Goal: Task Accomplishment & Management: Complete application form

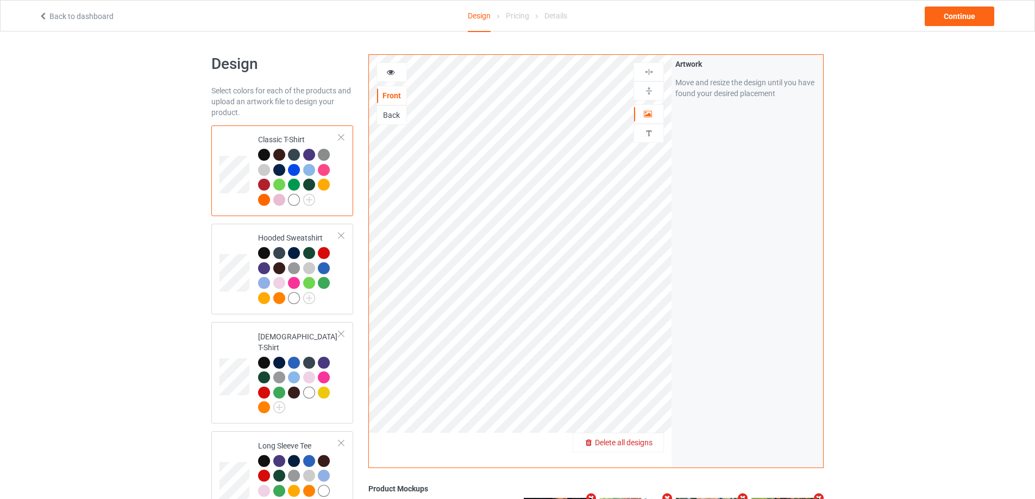
click at [643, 441] on span "Delete all designs" at bounding box center [624, 443] width 58 height 9
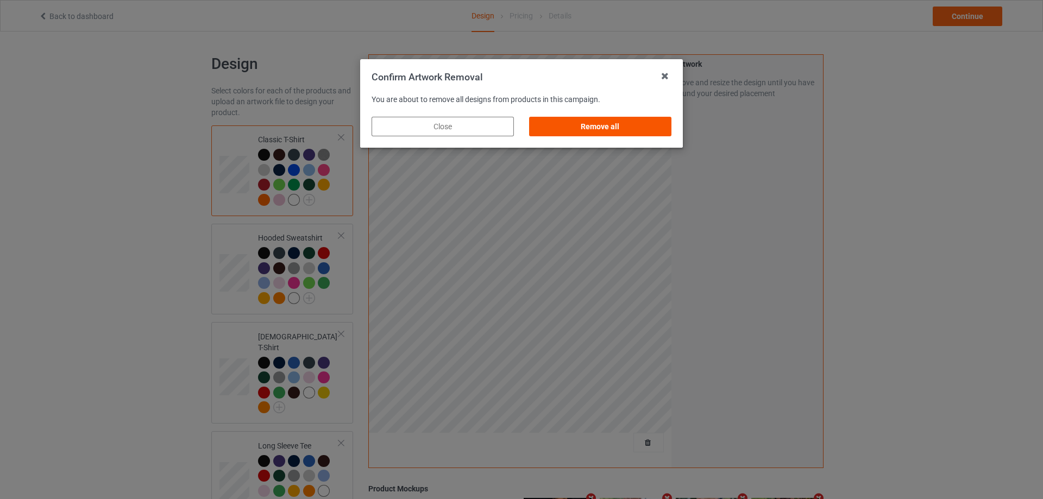
click at [614, 131] on div "Remove all" at bounding box center [600, 127] width 142 height 20
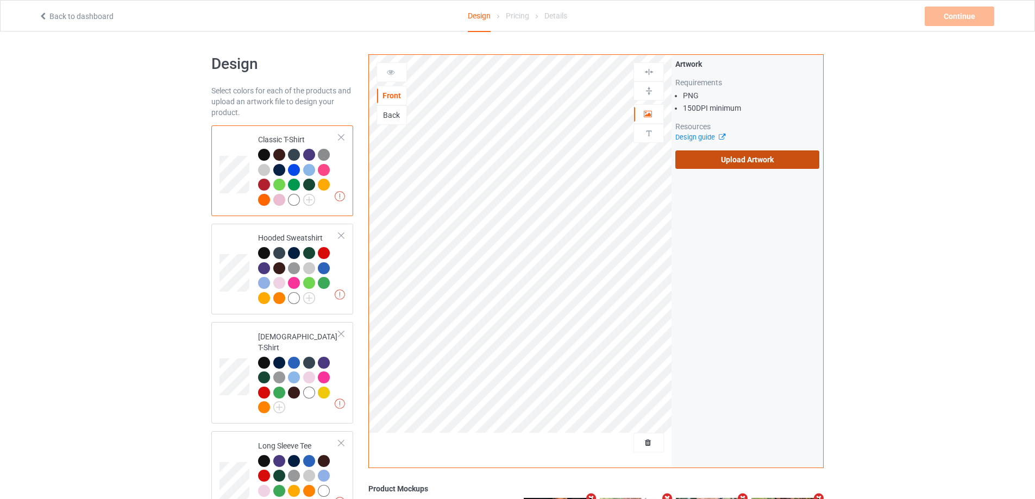
click at [737, 168] on label "Upload Artwork" at bounding box center [747, 160] width 144 height 18
click at [0, 0] on input "Upload Artwork" at bounding box center [0, 0] width 0 height 0
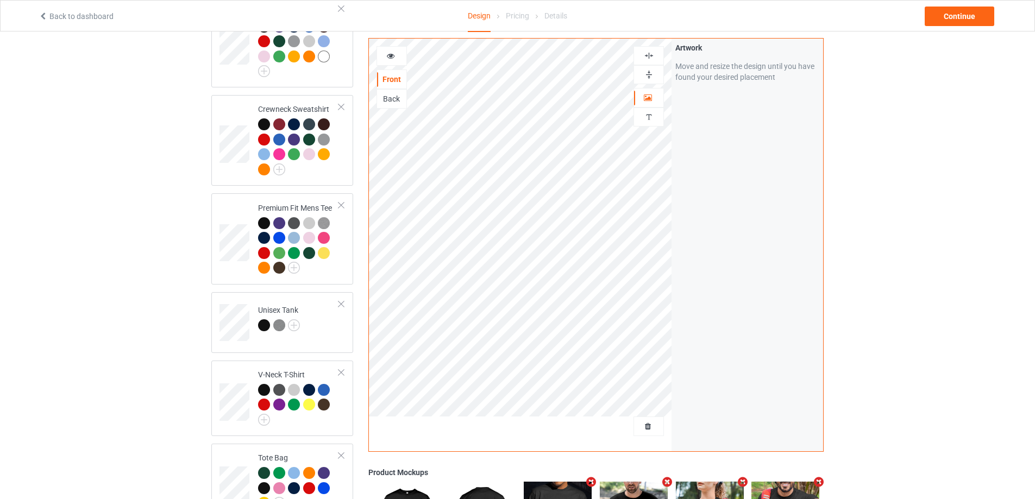
scroll to position [706, 0]
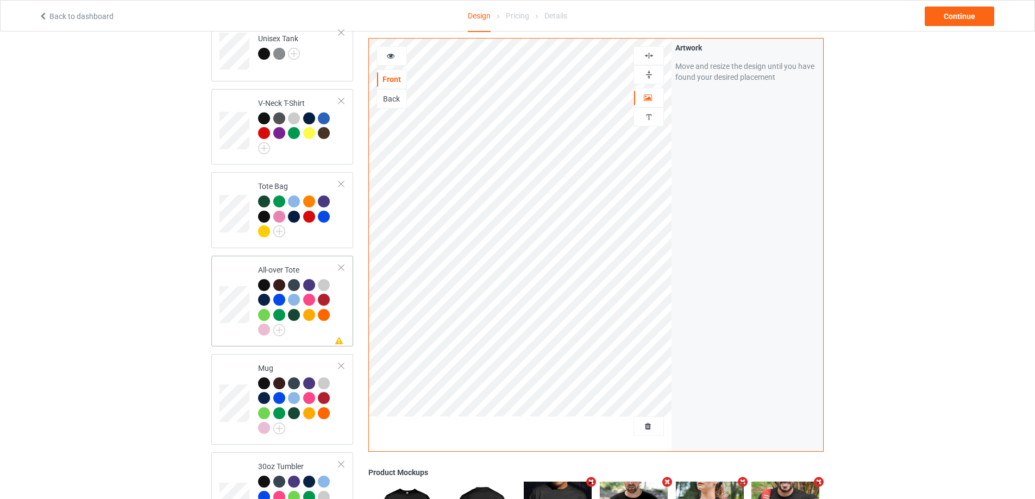
click at [314, 328] on div at bounding box center [298, 309] width 81 height 60
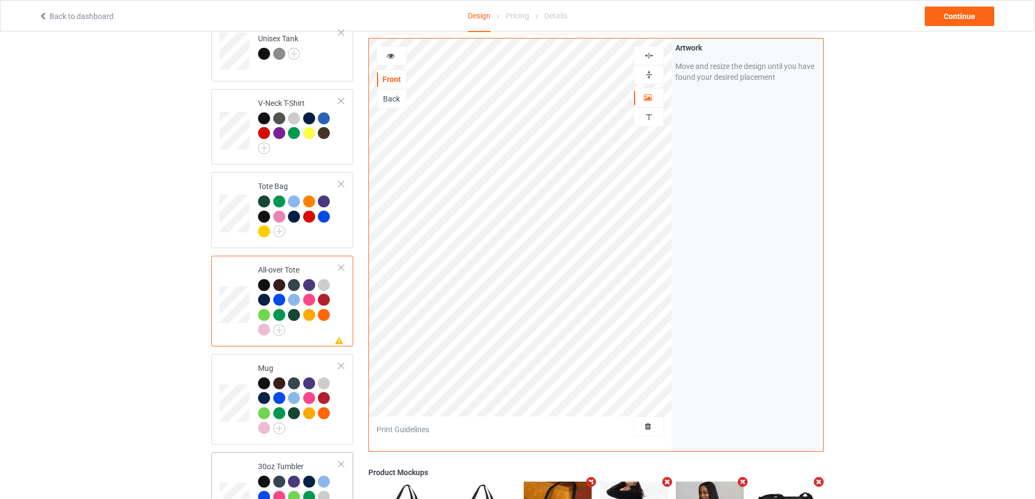
scroll to position [918, 0]
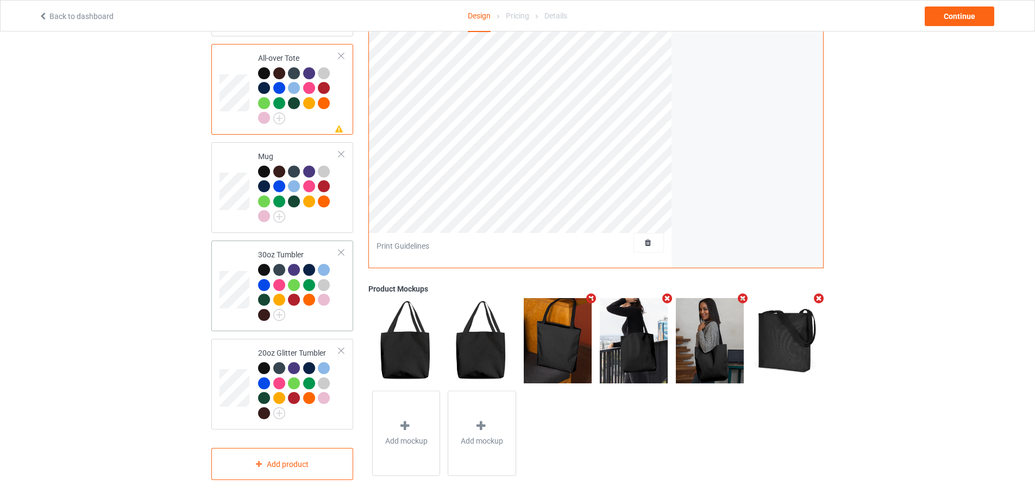
drag, startPoint x: 314, startPoint y: 318, endPoint x: 333, endPoint y: 311, distance: 19.6
click at [315, 318] on div at bounding box center [298, 294] width 81 height 60
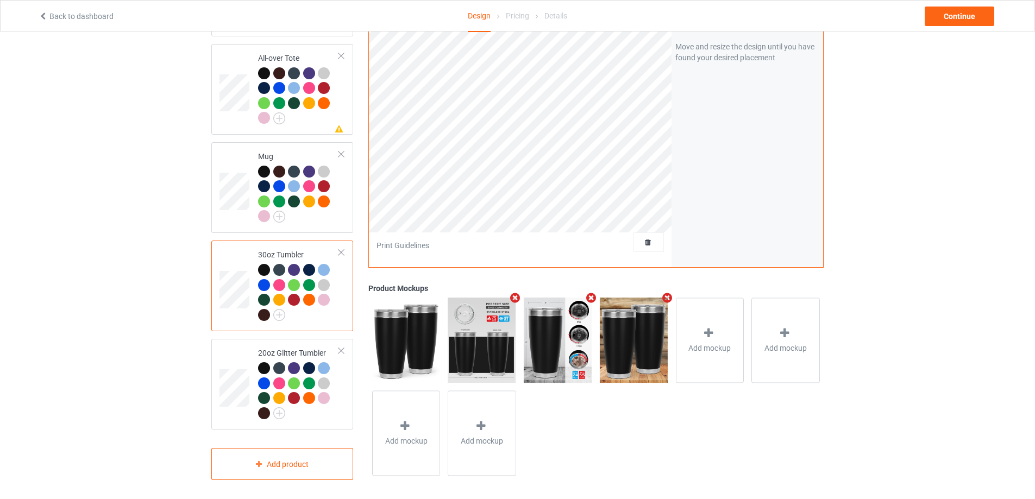
scroll to position [810, 0]
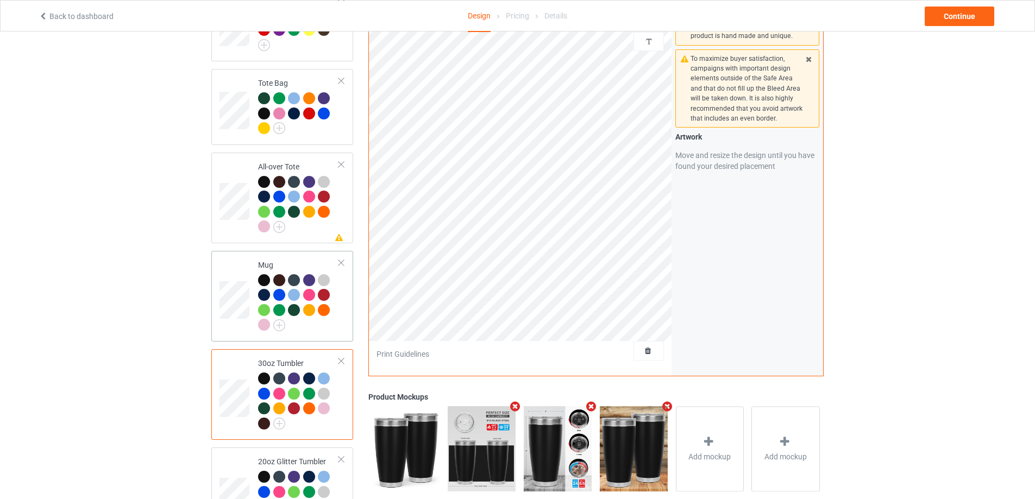
click at [335, 331] on td "Mug" at bounding box center [298, 296] width 93 height 82
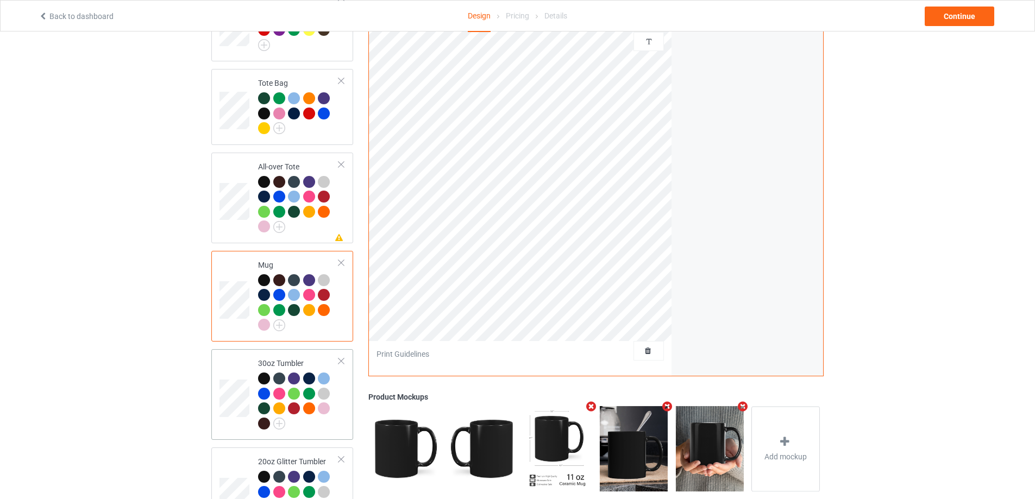
scroll to position [918, 0]
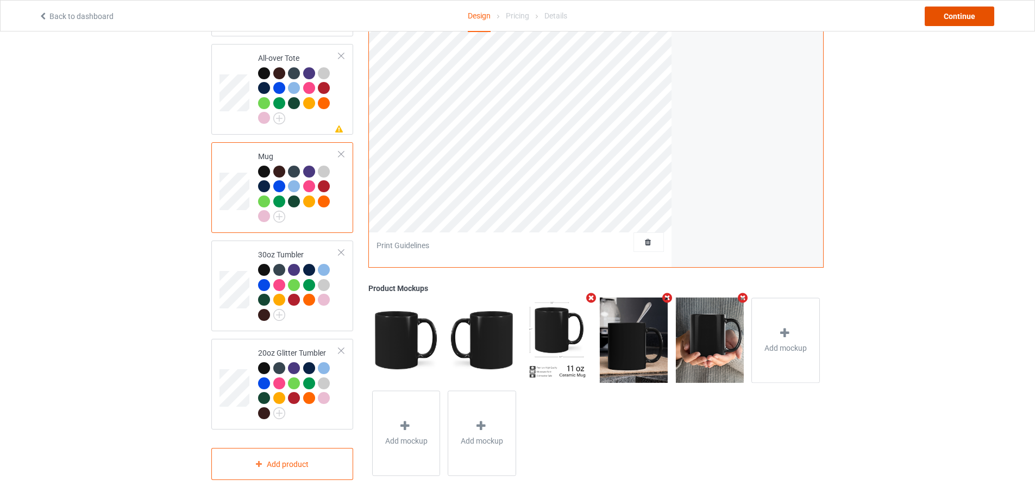
click at [954, 26] on div "Continue" at bounding box center [960, 17] width 70 height 20
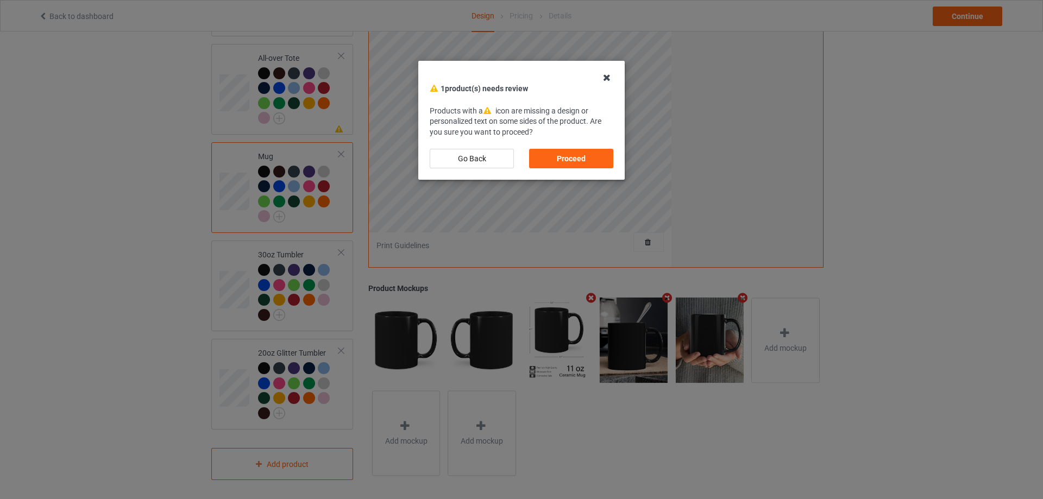
click at [612, 81] on icon at bounding box center [606, 77] width 17 height 17
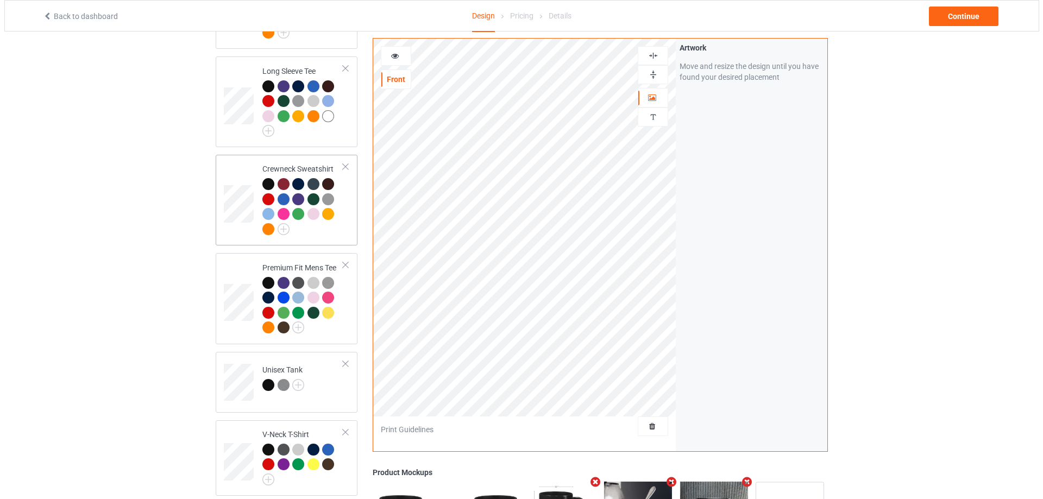
scroll to position [212, 0]
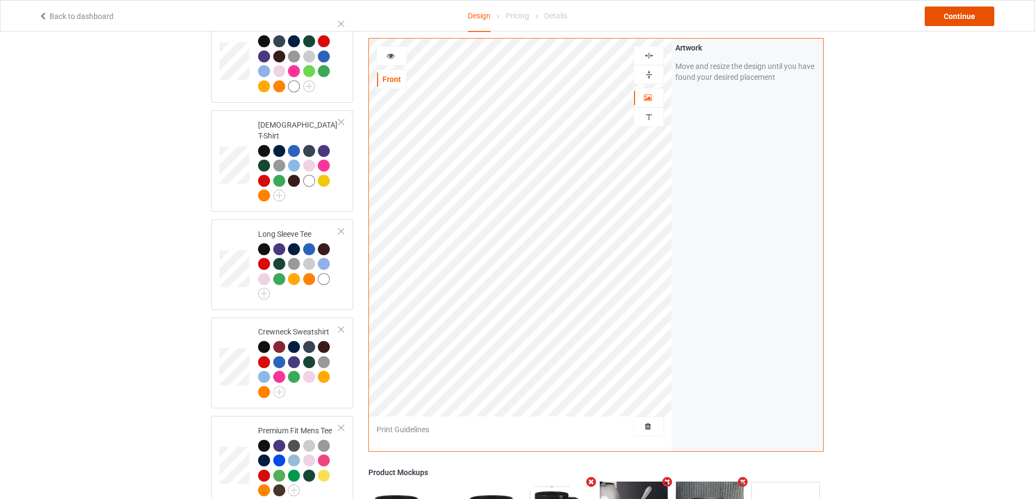
click at [950, 15] on div "Continue" at bounding box center [960, 17] width 70 height 20
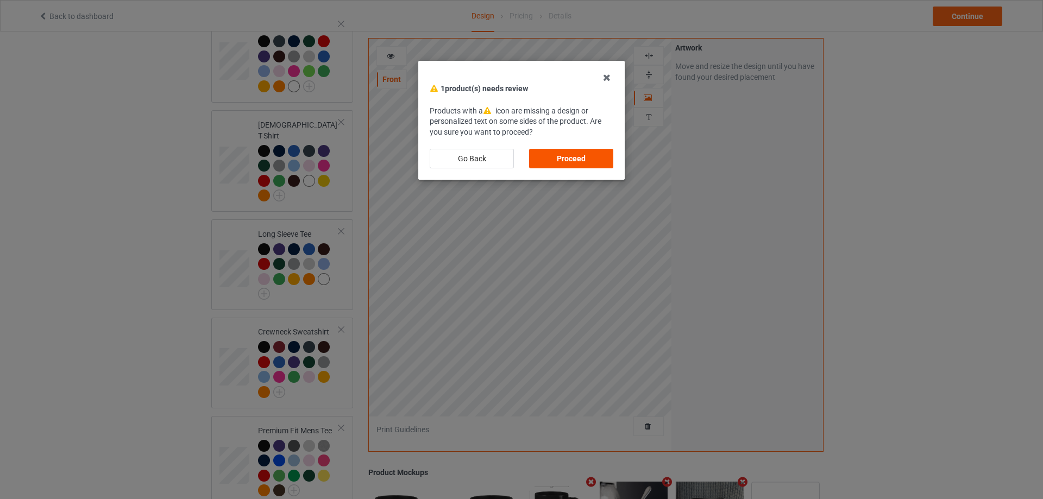
click at [566, 158] on div "Proceed" at bounding box center [571, 159] width 84 height 20
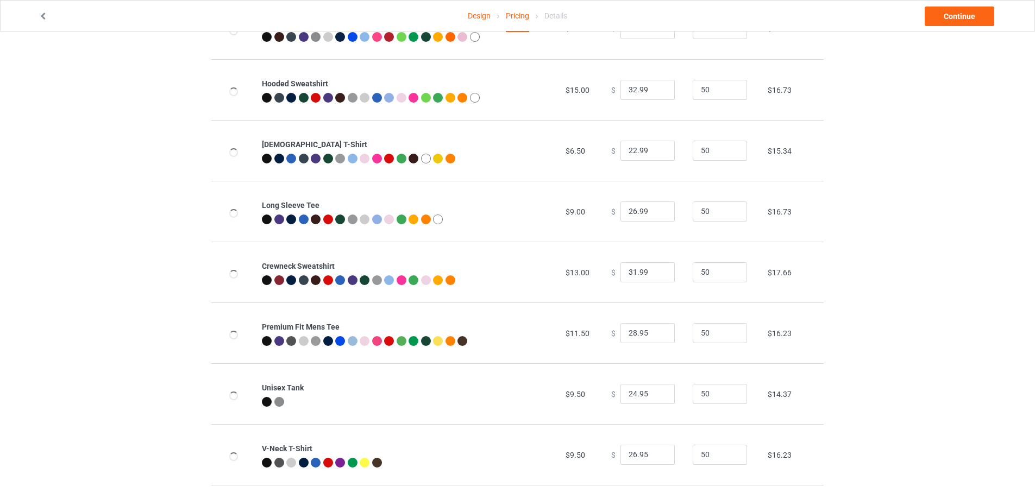
scroll to position [163, 0]
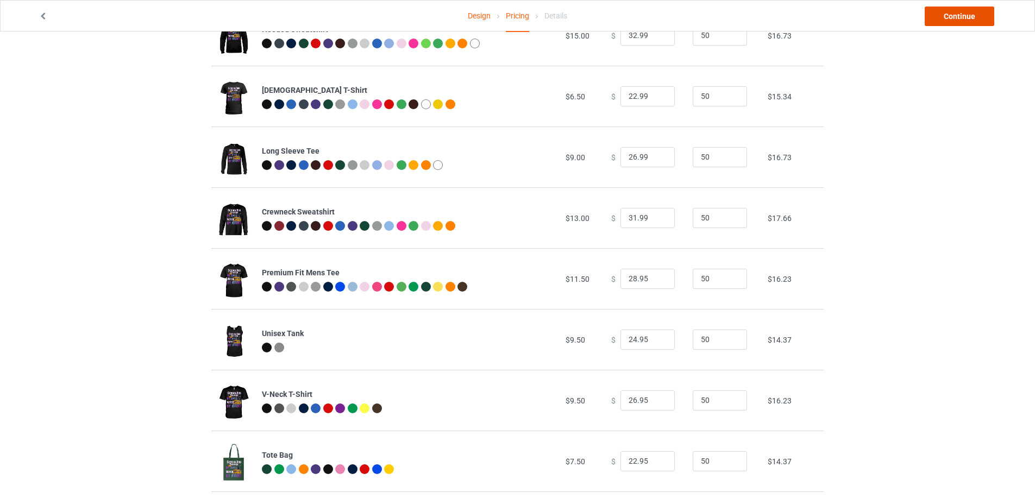
click at [964, 21] on link "Continue" at bounding box center [960, 17] width 70 height 20
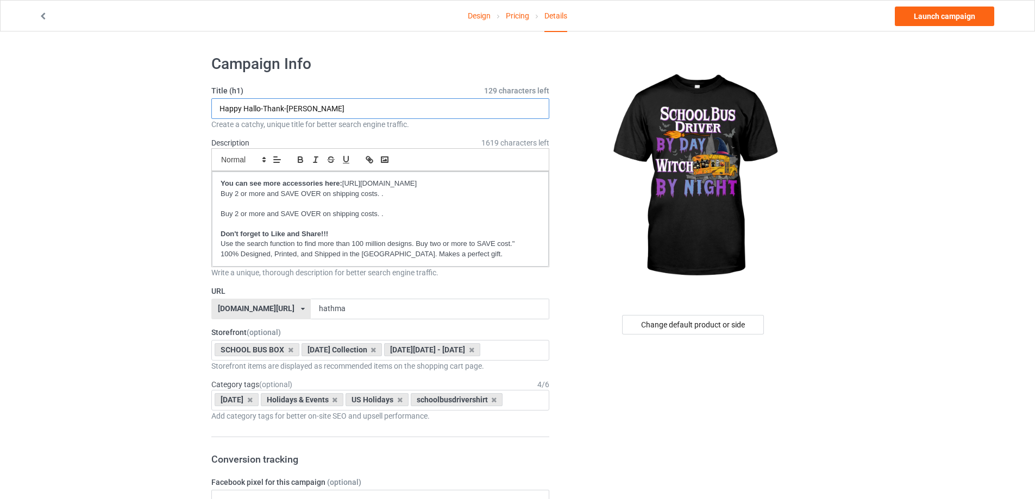
click at [364, 113] on input "Happy Hallo-Thank-[PERSON_NAME]" at bounding box center [380, 108] width 338 height 21
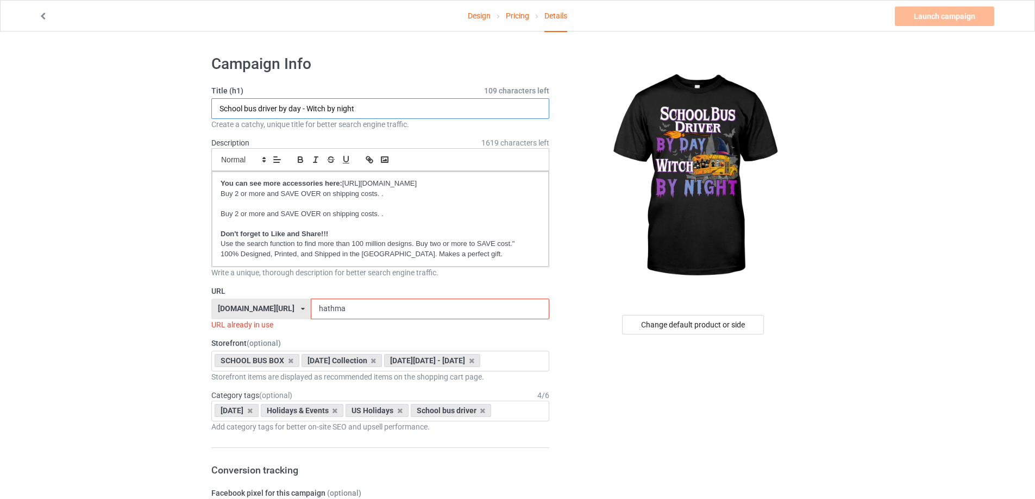
type input "School bus driver by day - Witch by night"
click at [348, 317] on input "hathma" at bounding box center [430, 309] width 238 height 21
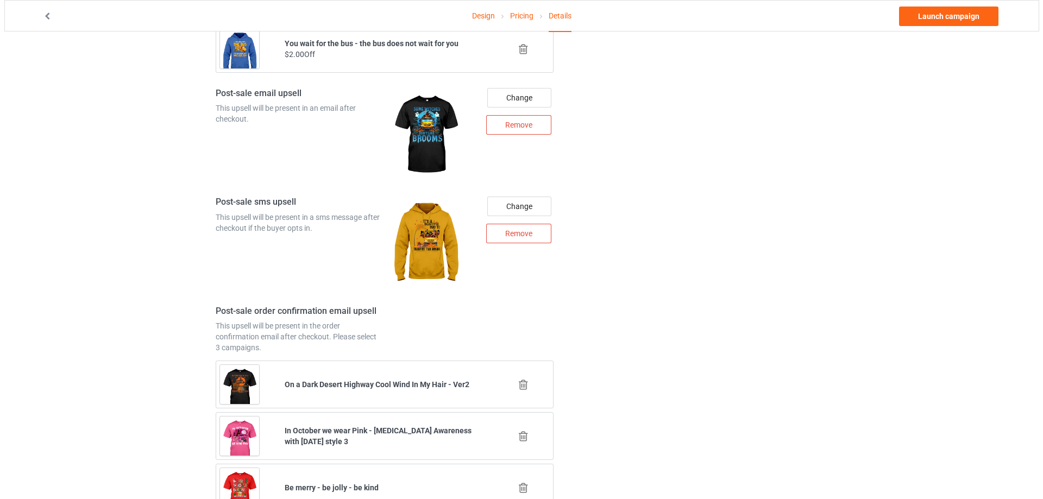
scroll to position [1141, 0]
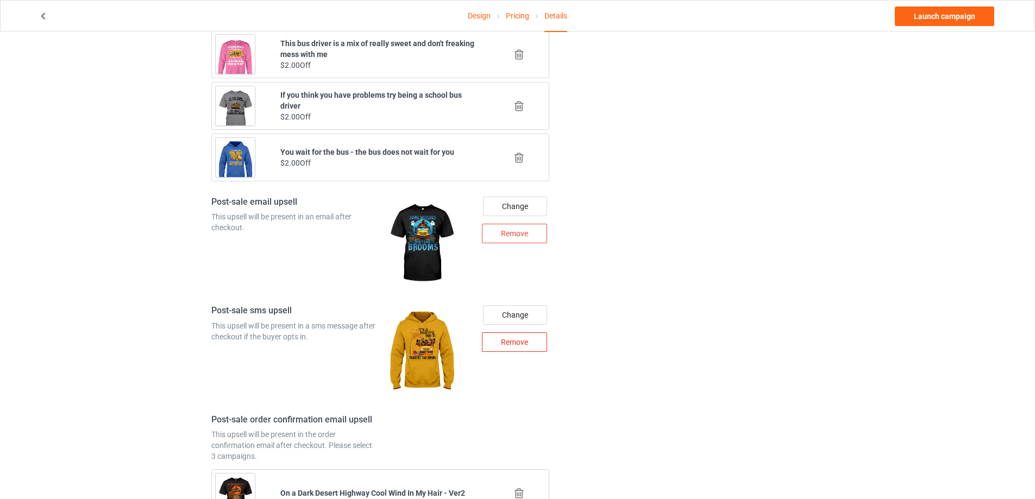
type input "dani2"
click at [521, 352] on div "Remove" at bounding box center [514, 343] width 65 height 20
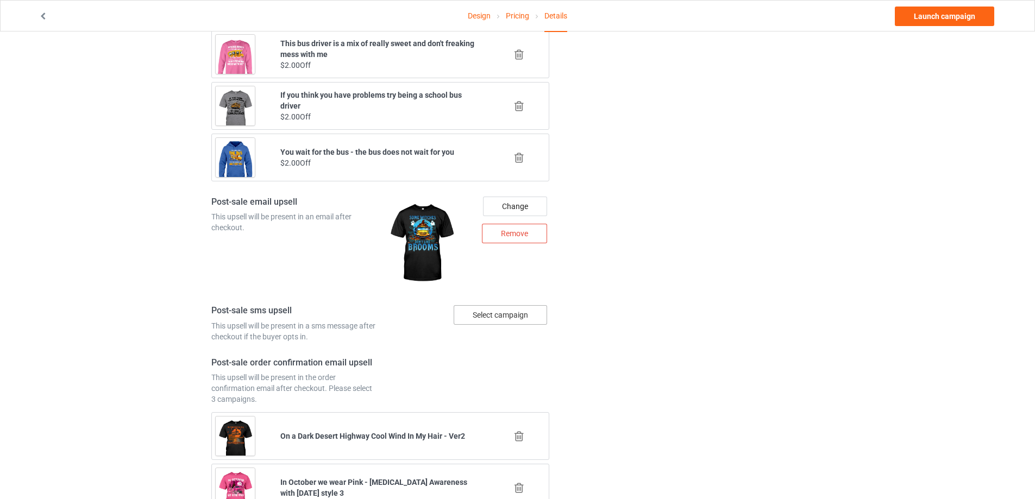
click at [517, 325] on div "Select campaign" at bounding box center [500, 315] width 93 height 20
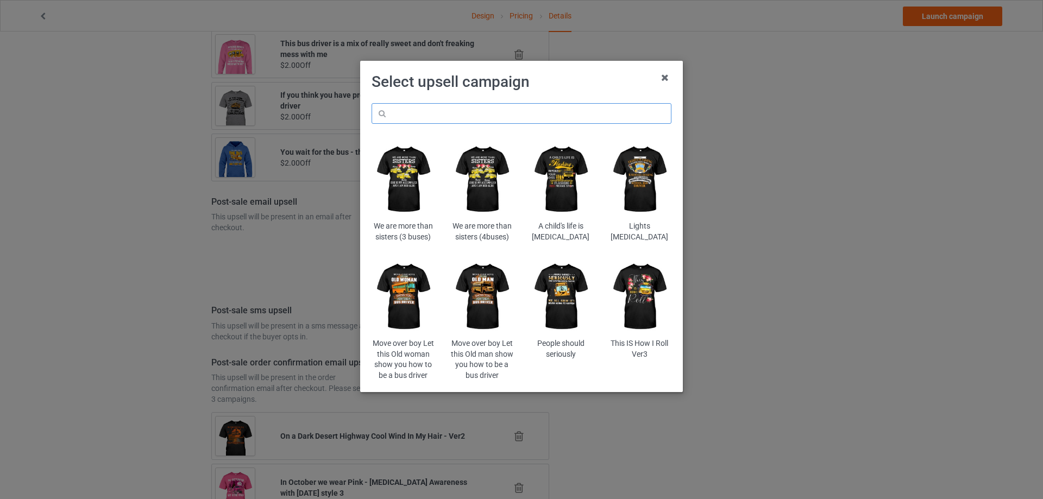
click at [480, 117] on input "text" at bounding box center [522, 113] width 300 height 21
paste input "hathma"
type input "hathma"
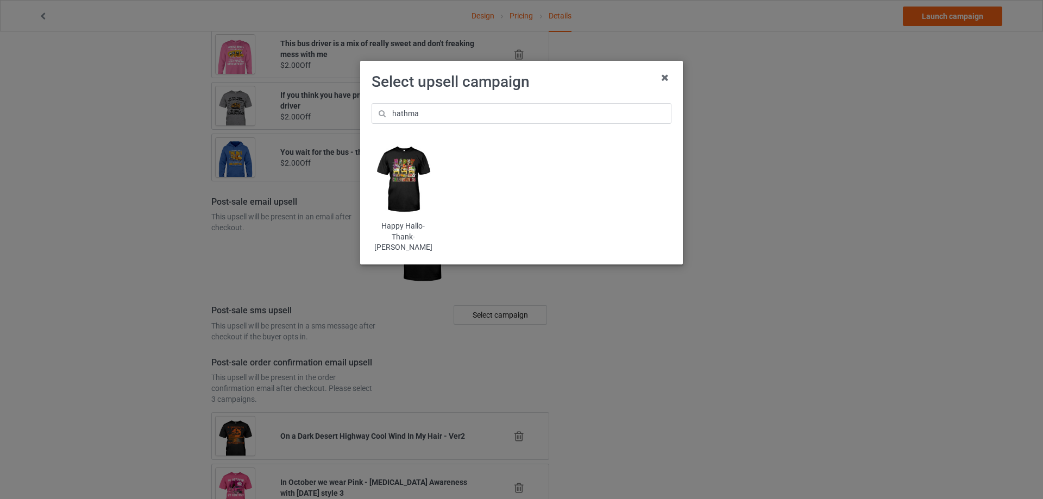
click at [422, 189] on img at bounding box center [404, 179] width 64 height 79
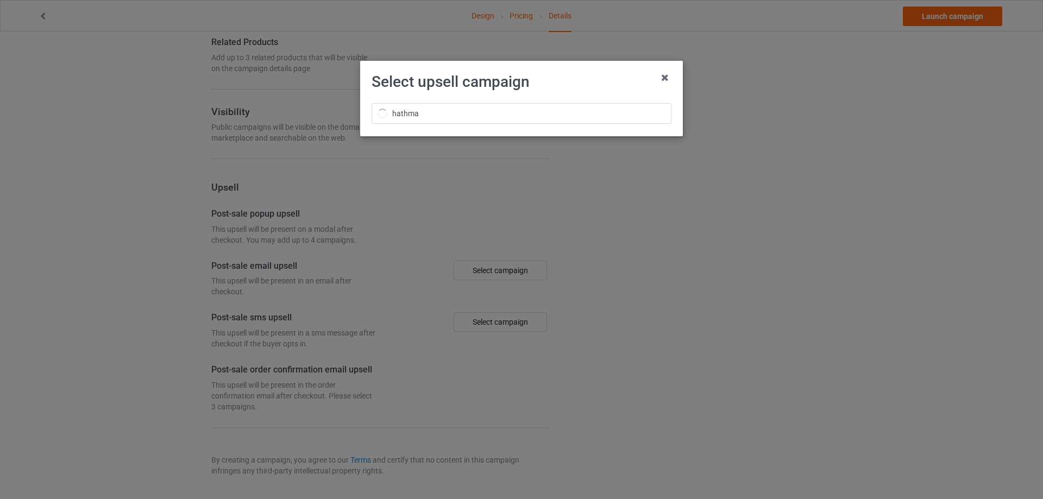
scroll to position [723, 0]
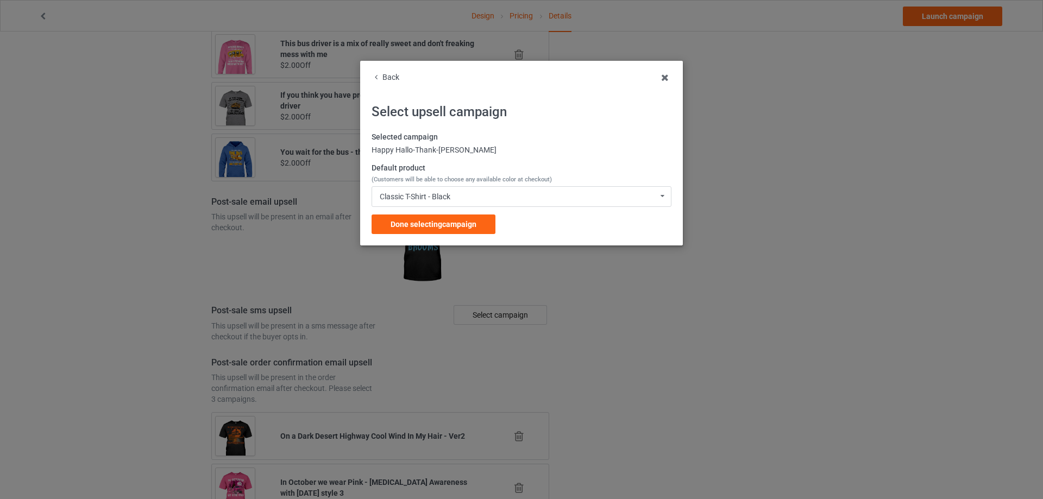
click at [446, 222] on span "Done selecting campaign" at bounding box center [434, 224] width 86 height 9
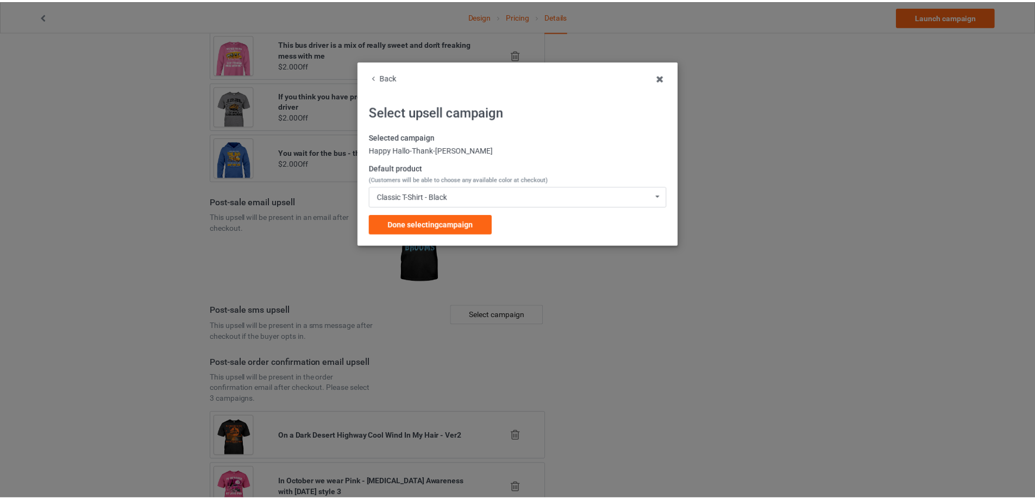
scroll to position [723, 0]
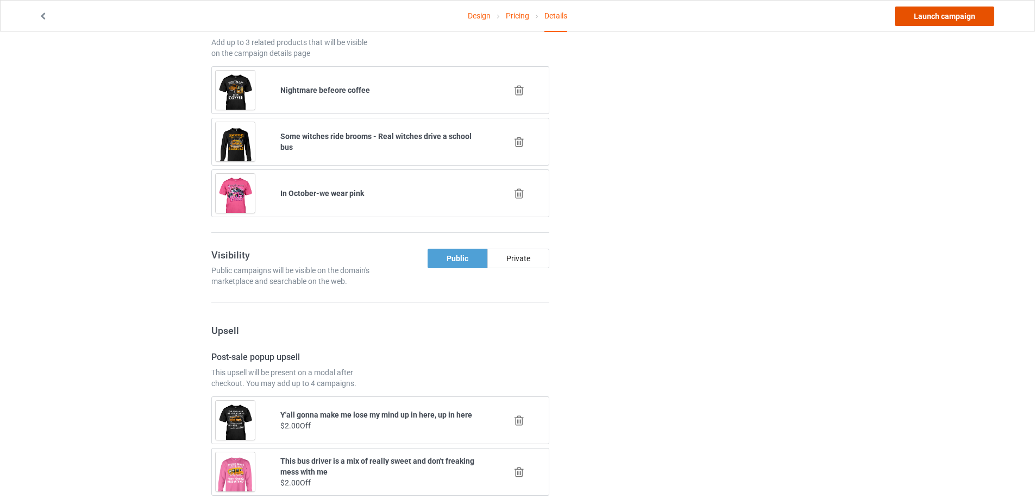
drag, startPoint x: 922, startPoint y: 22, endPoint x: 916, endPoint y: 22, distance: 6.5
click at [922, 22] on link "Launch campaign" at bounding box center [944, 17] width 99 height 20
